Goal: Task Accomplishment & Management: Manage account settings

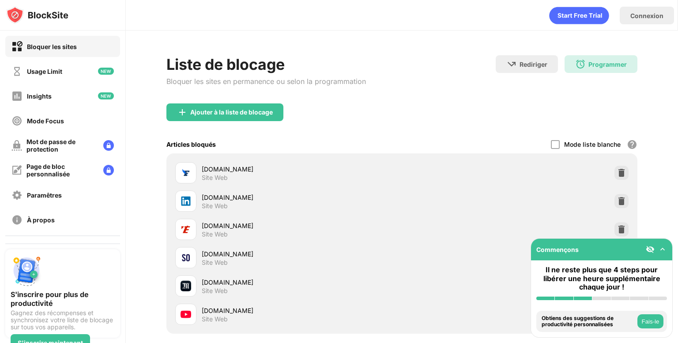
scroll to position [45, 0]
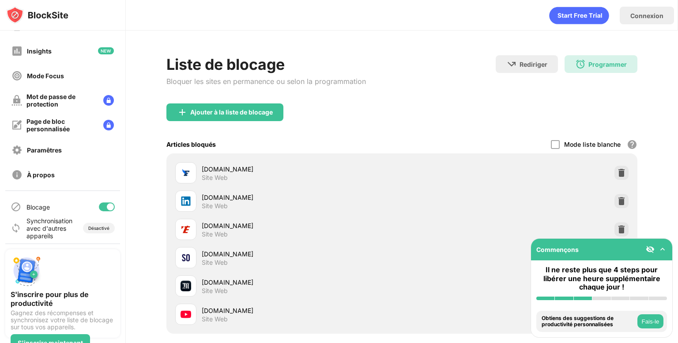
click at [102, 211] on div "Blocage" at bounding box center [62, 206] width 115 height 21
click at [107, 204] on div at bounding box center [110, 206] width 7 height 7
click at [103, 208] on div at bounding box center [107, 206] width 16 height 9
